Goal: Use online tool/utility: Utilize a website feature to perform a specific function

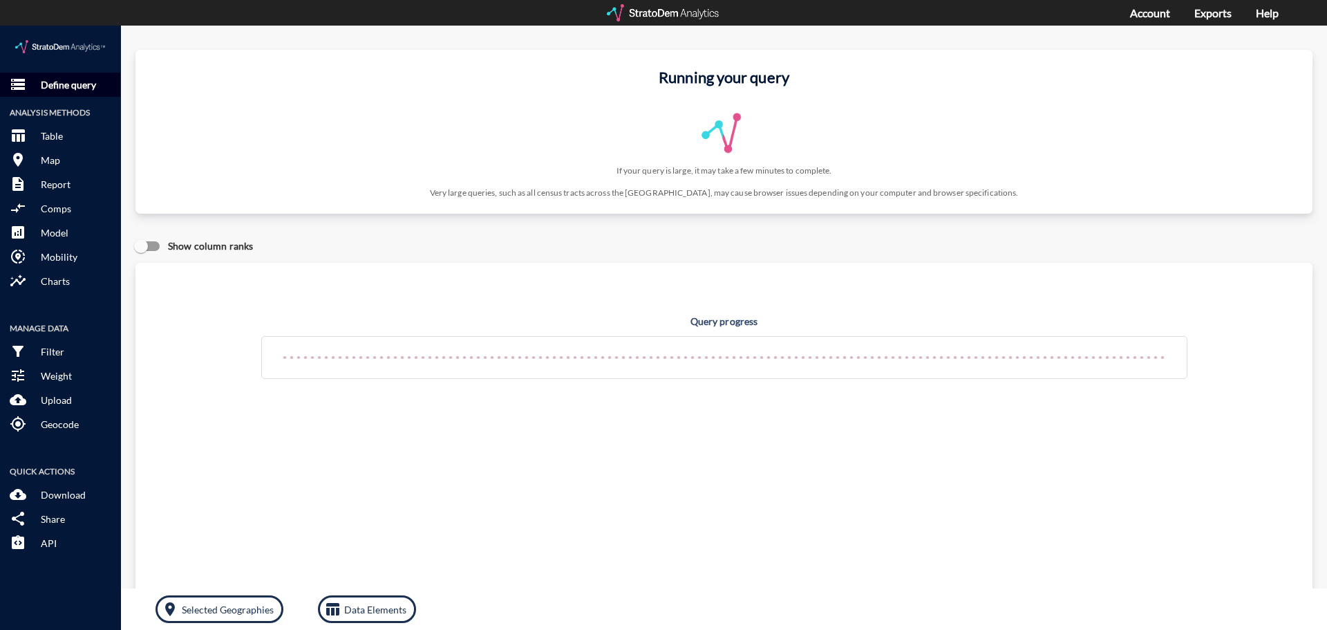
click button "storage Define query"
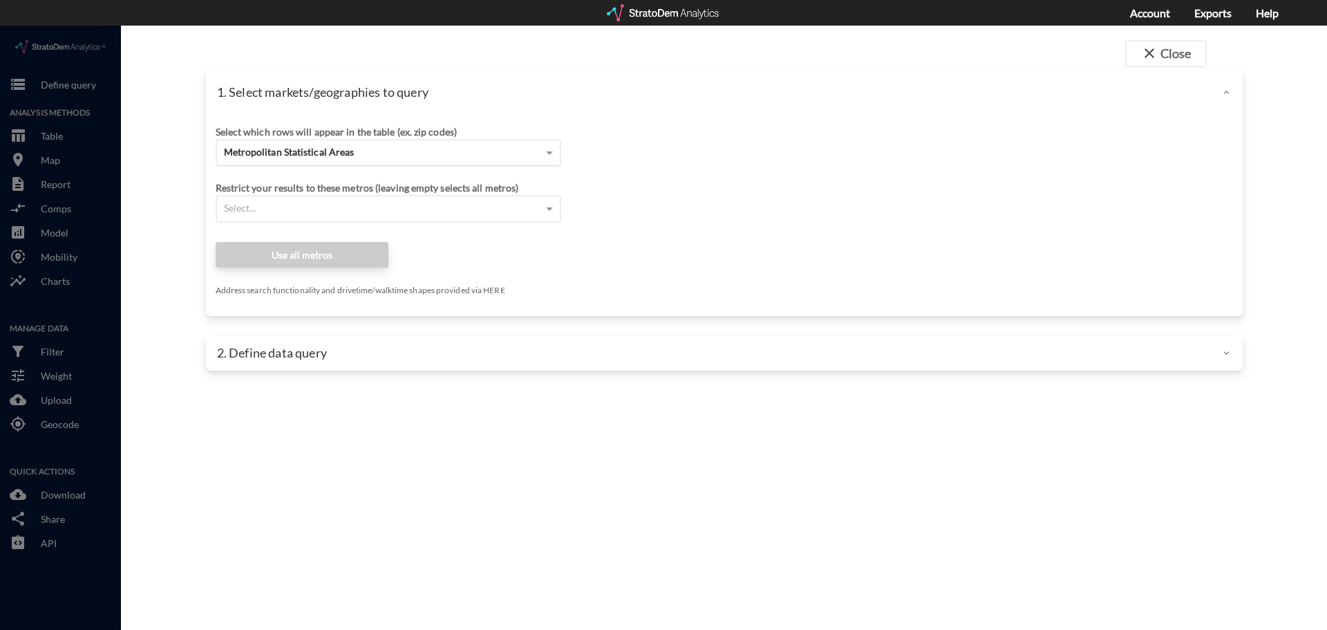
click div "Metropolitan Statistical Areas"
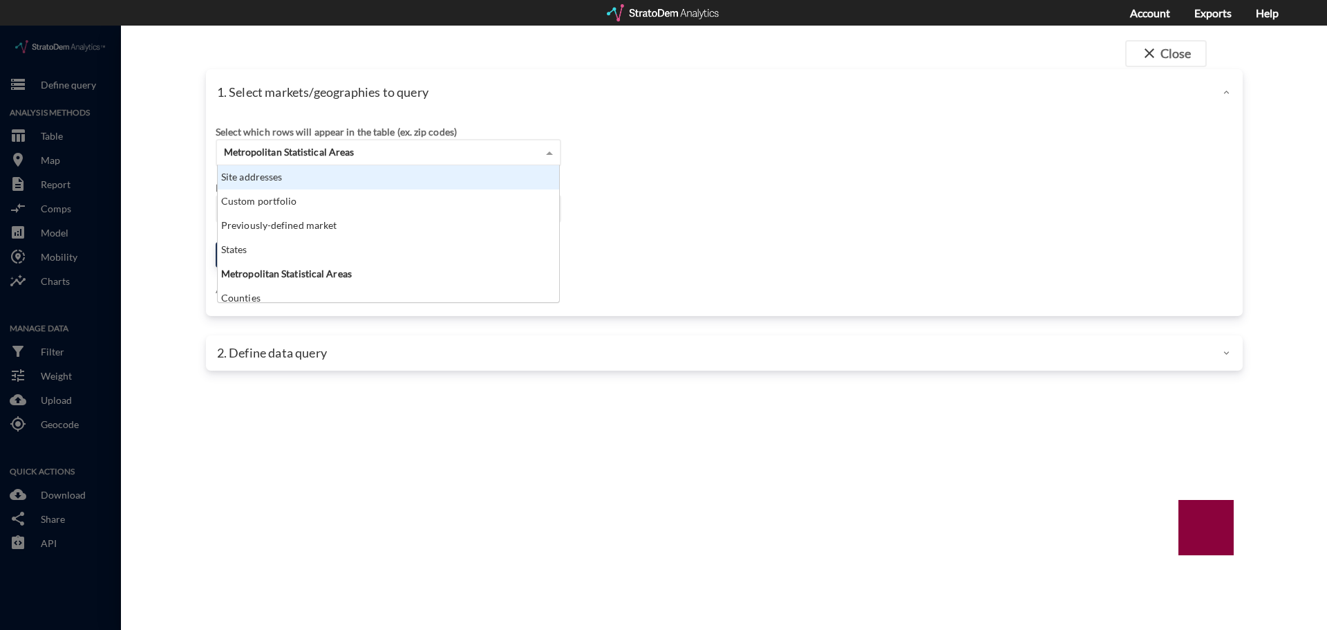
scroll to position [127, 333]
click div "Site addresses"
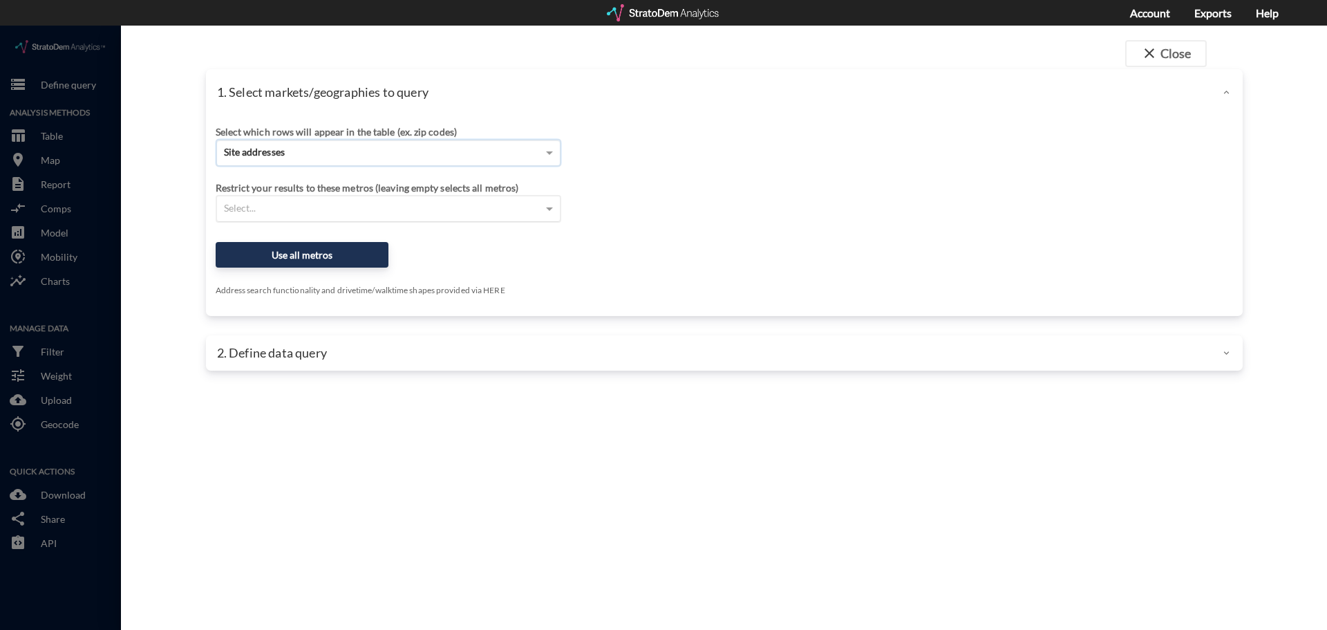
click div "Select..."
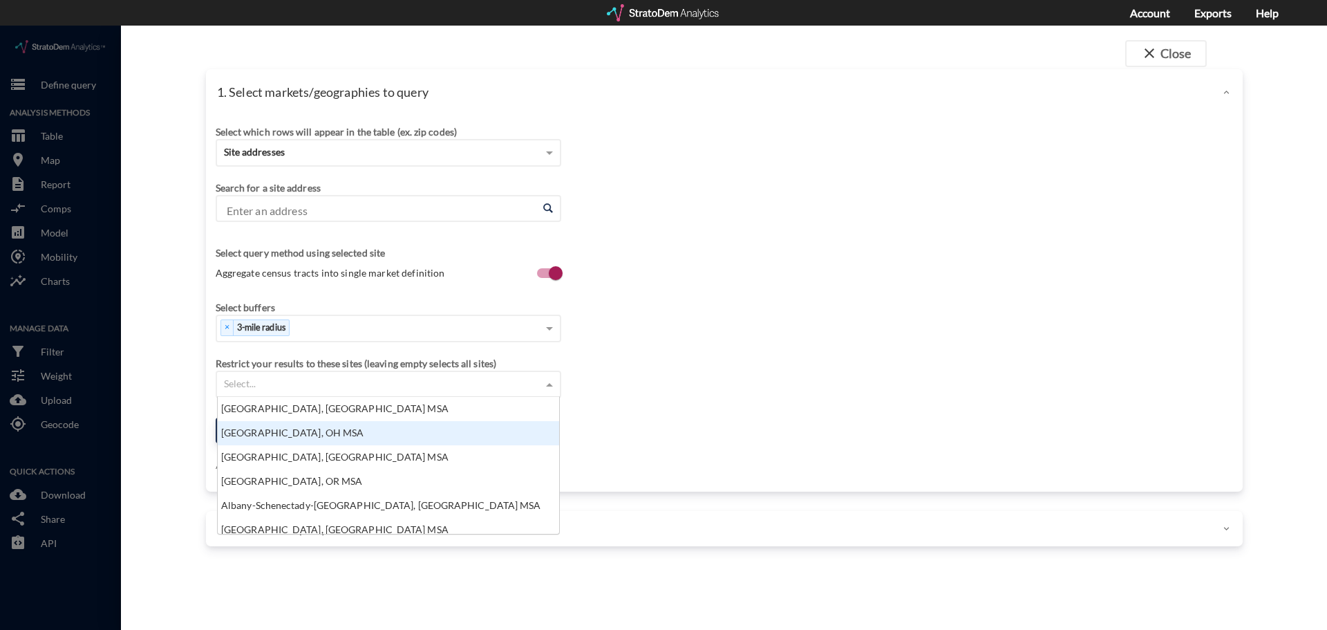
click div "Select which rows will appear in the table (ex. zip codes) Site addresses Selec…"
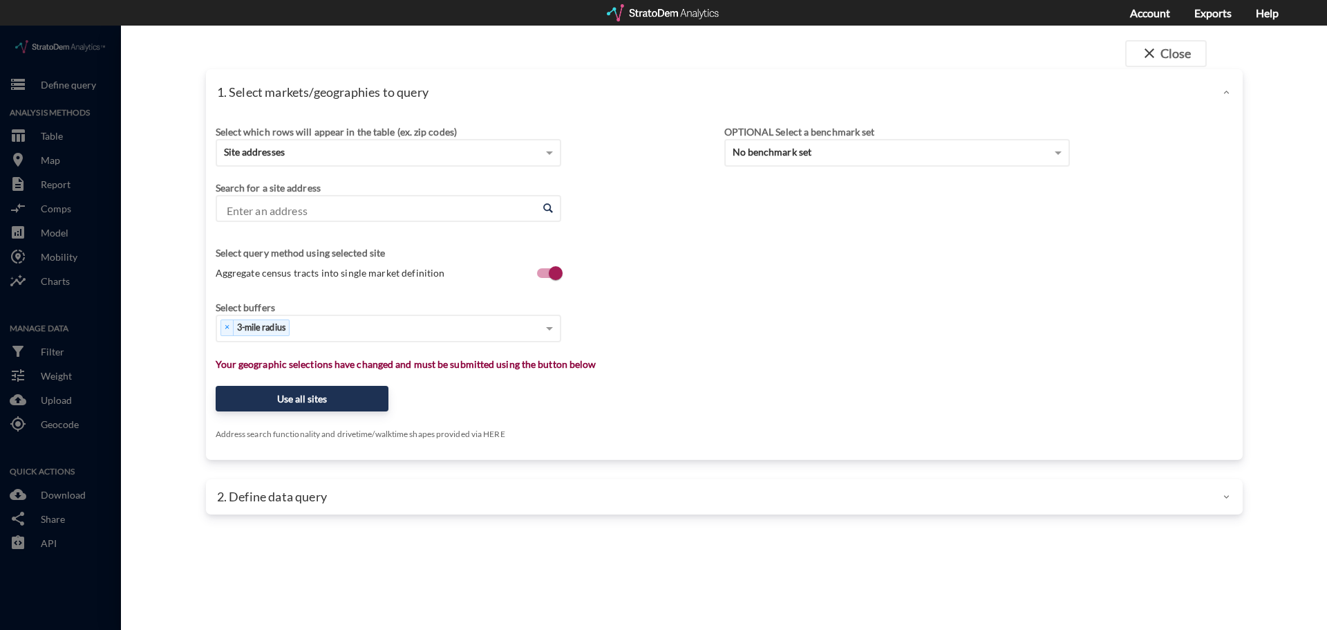
click input "Enter an address"
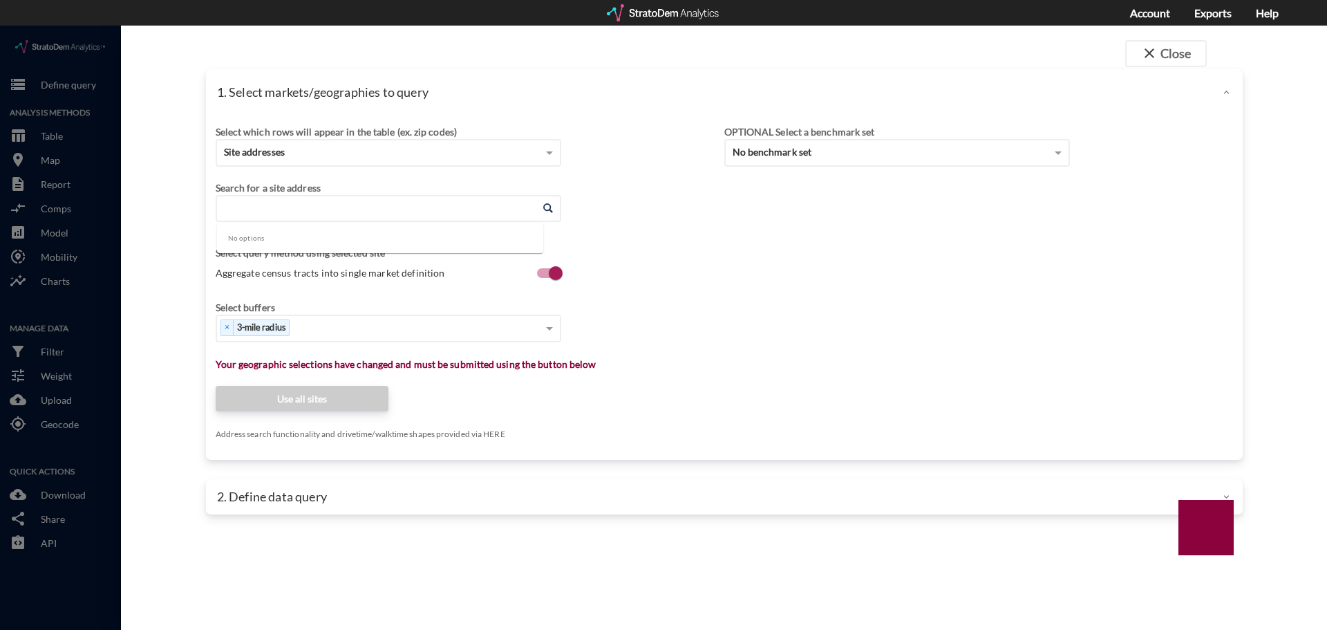
paste input "[STREET_ADDRESS][PERSON_NAME]"
type input "[STREET_ADDRESS][PERSON_NAME]"
paste input "[STREET_ADDRESS][PERSON_NAME]"
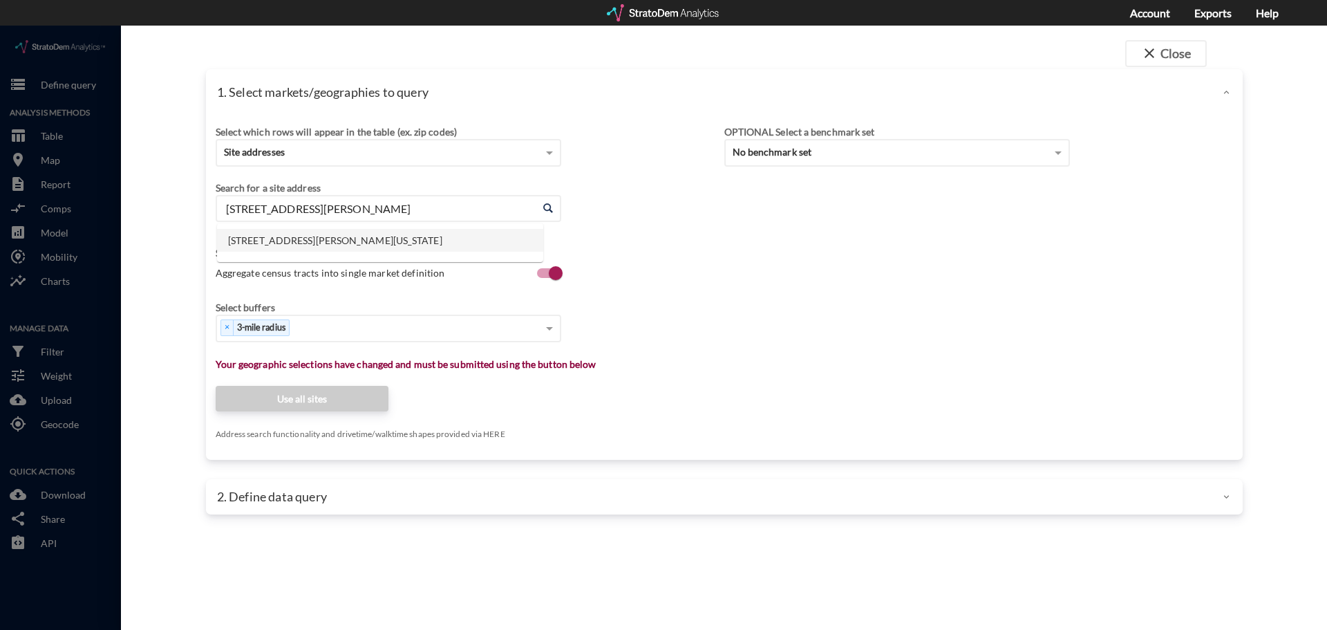
click li "[STREET_ADDRESS][PERSON_NAME][US_STATE]"
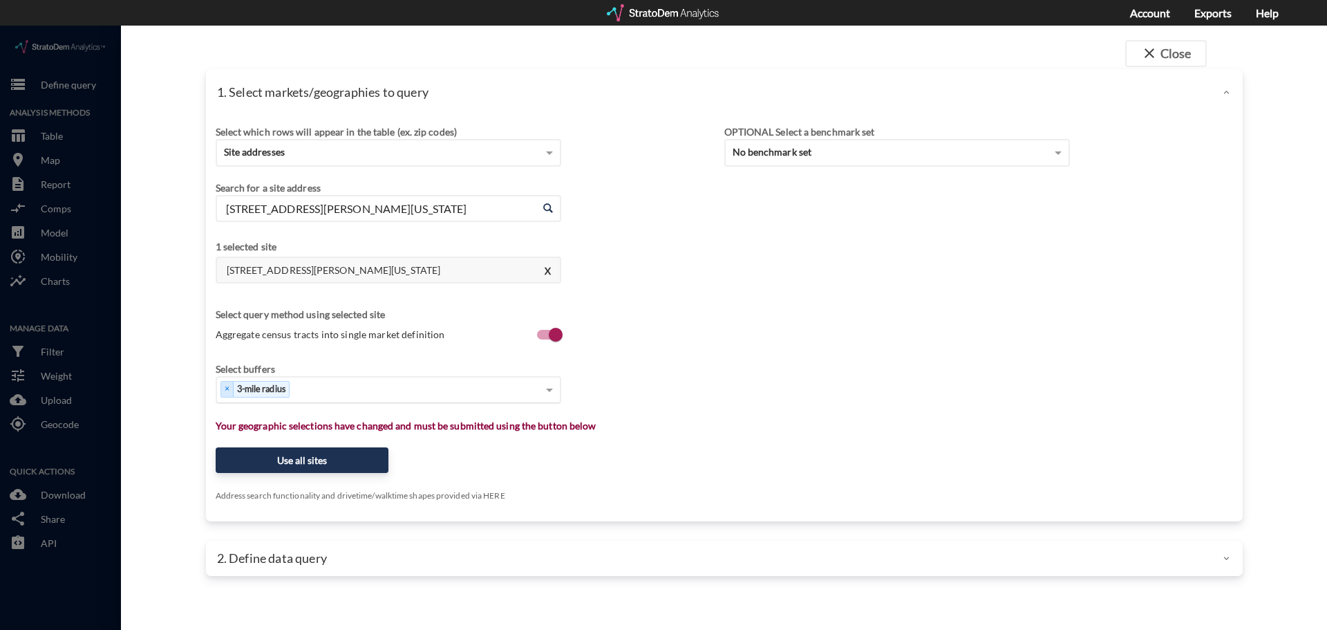
type input "[STREET_ADDRESS][PERSON_NAME][US_STATE]"
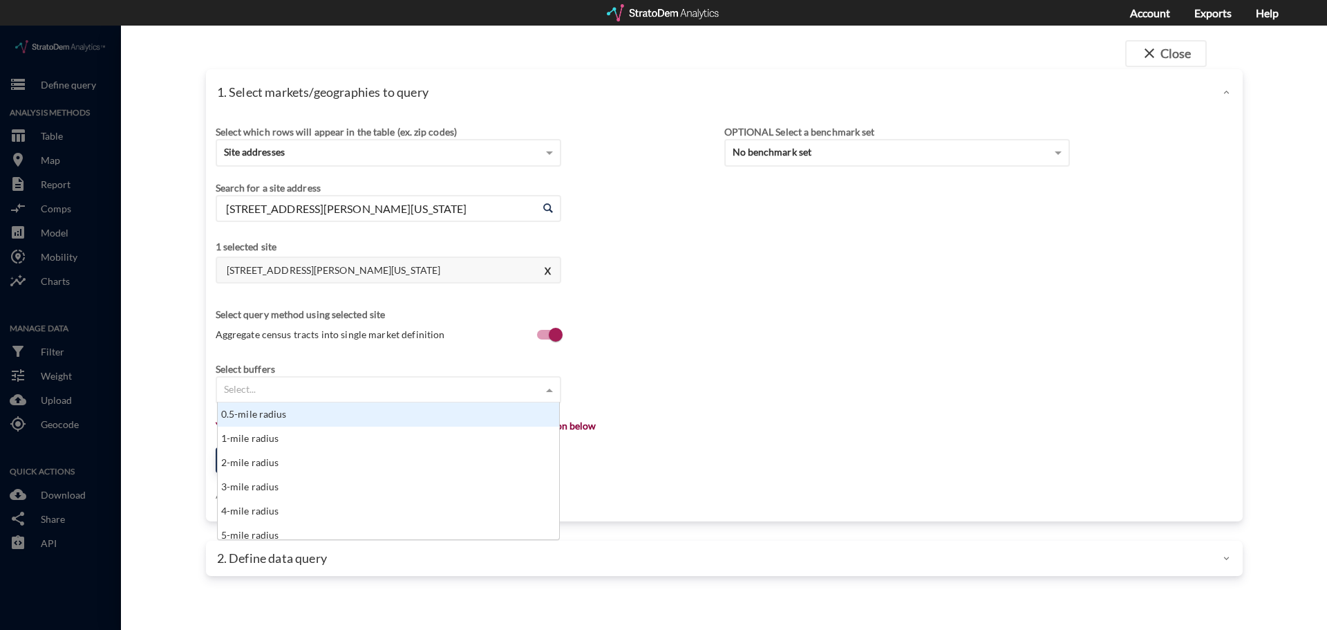
click div "Select..."
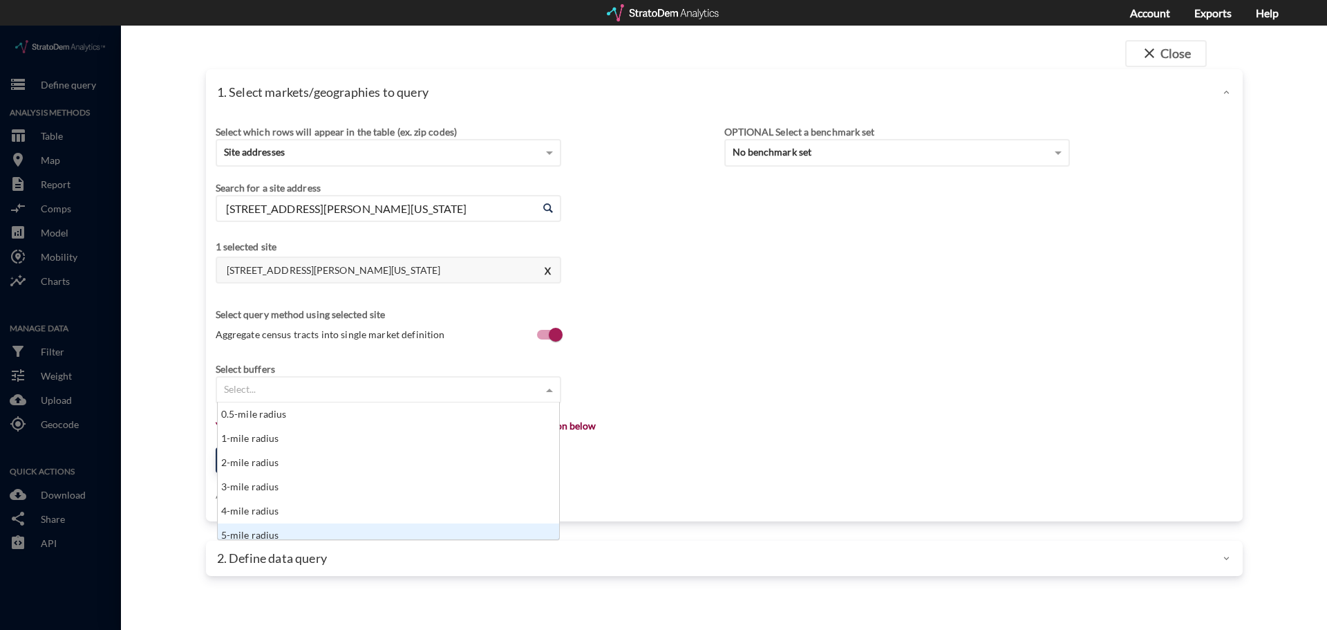
scroll to position [7, 0]
click div "5-mile radius"
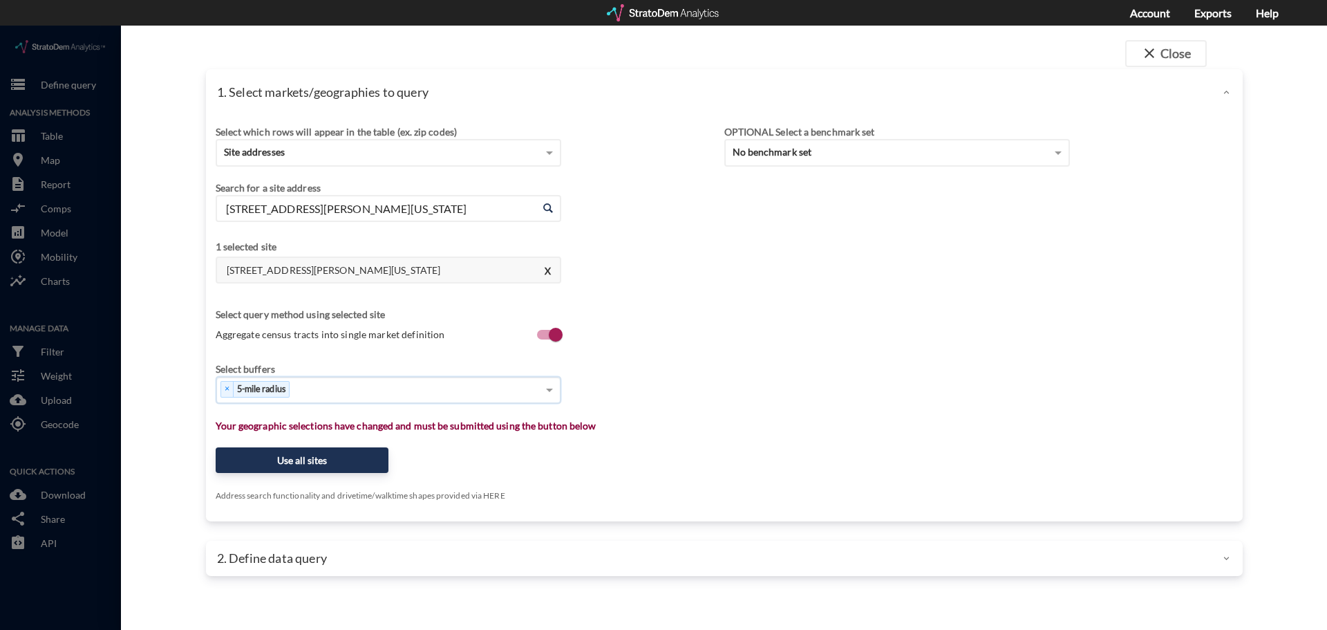
drag, startPoint x: 839, startPoint y: 381, endPoint x: 781, endPoint y: 379, distance: 58.1
click div "Select which rows will appear in the table (ex. zip codes) Site addresses Selec…"
click button "Use all sites"
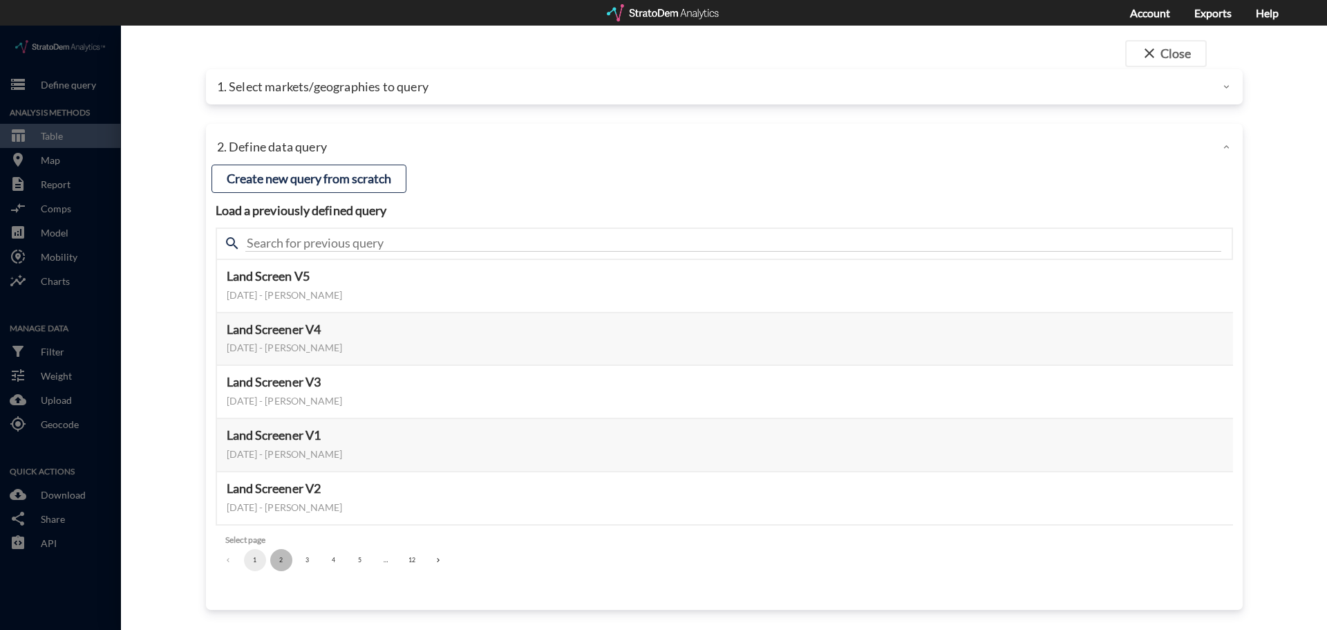
click button "2"
click button "3"
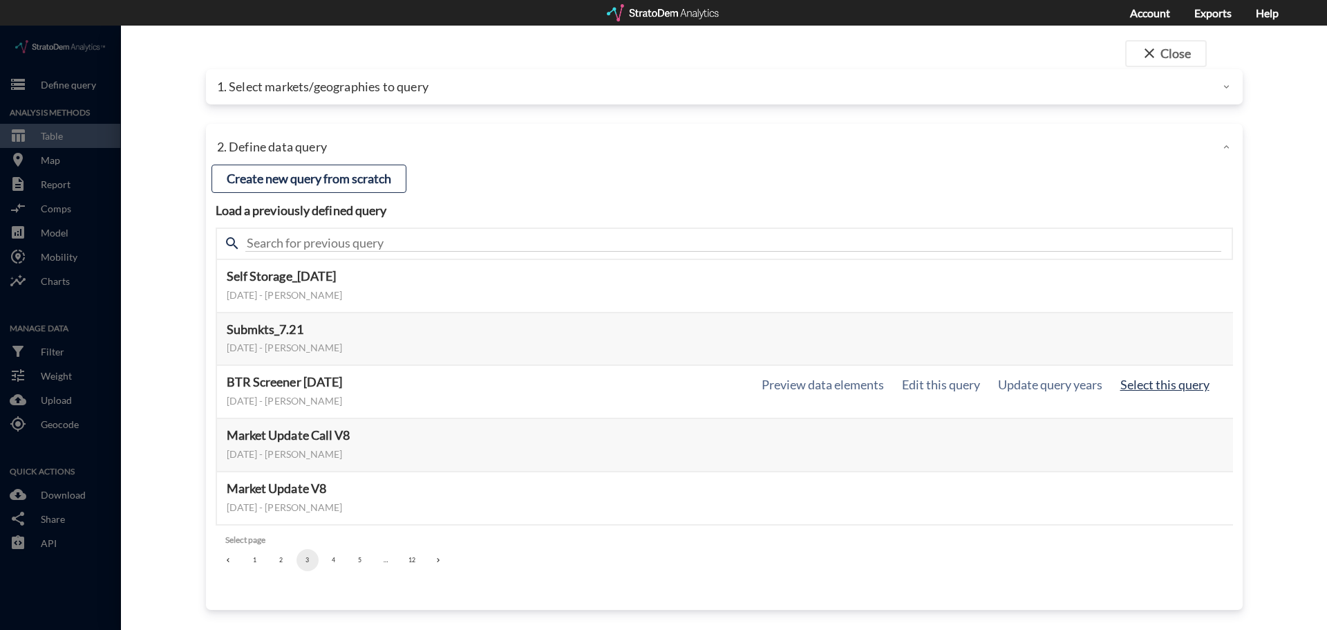
click button "Select this query"
